Goal: Book appointment/travel/reservation

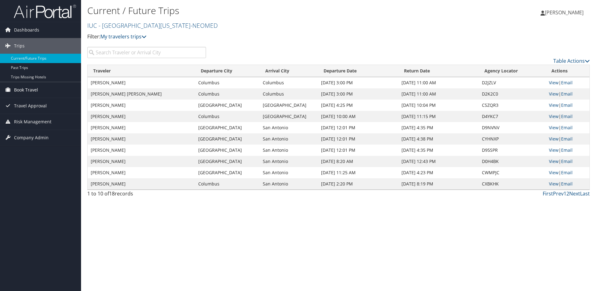
click at [31, 89] on span "Book Travel" at bounding box center [26, 90] width 24 height 16
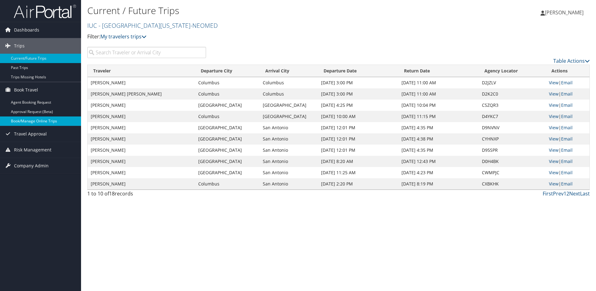
click at [34, 118] on link "Book/Manage Online Trips" at bounding box center [40, 120] width 81 height 9
click at [22, 123] on link "Book/Manage Online Trips" at bounding box center [40, 120] width 81 height 9
